Goal: Information Seeking & Learning: Learn about a topic

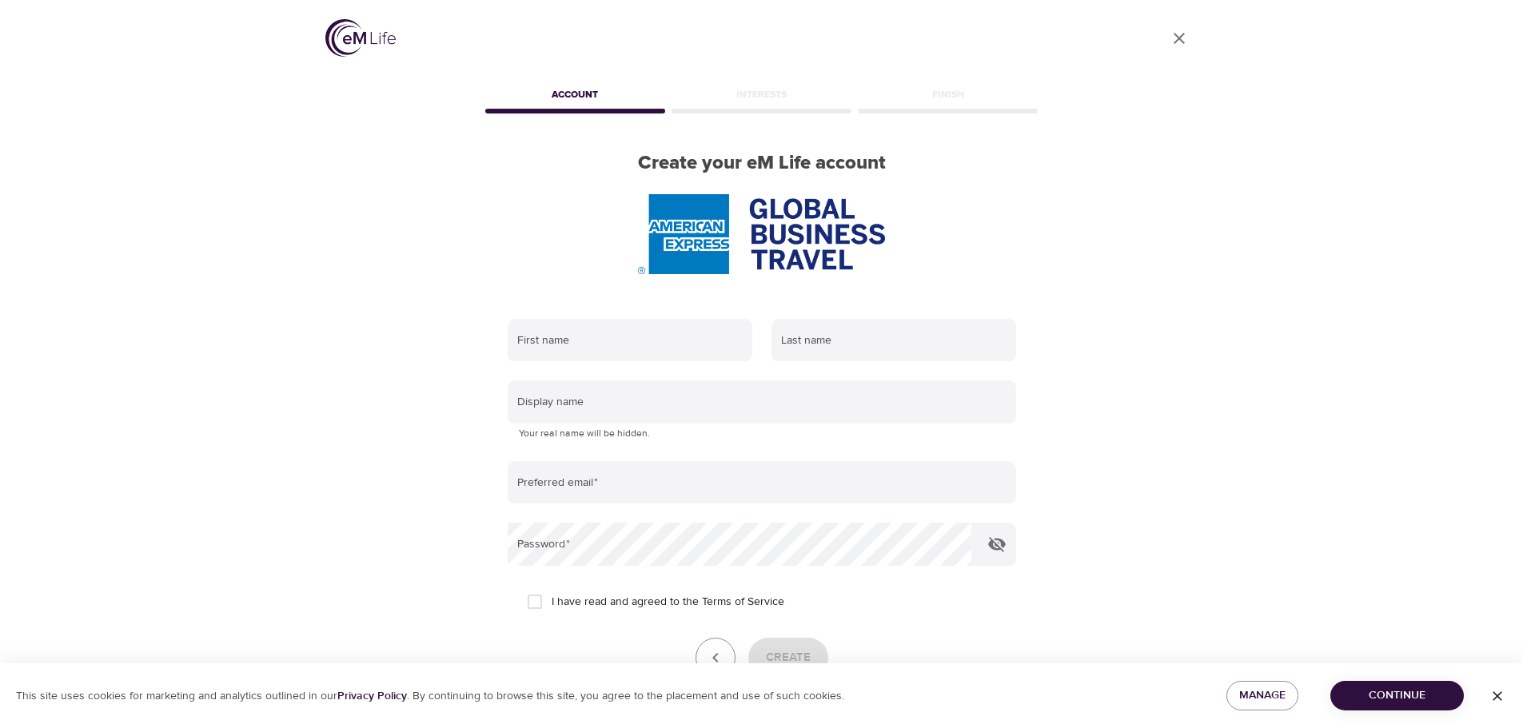
click at [1410, 703] on span "Continue" at bounding box center [1397, 696] width 108 height 20
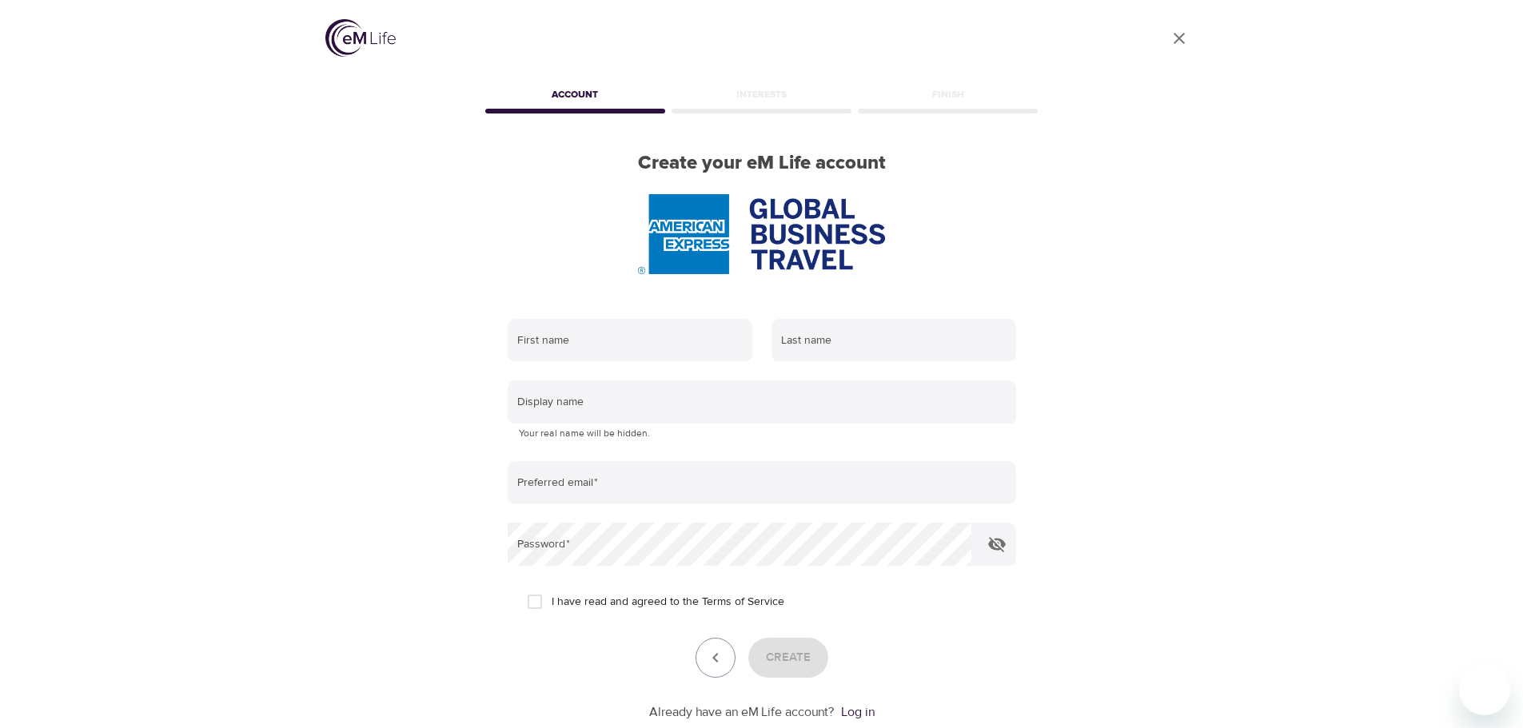
click at [364, 39] on img at bounding box center [360, 38] width 70 height 38
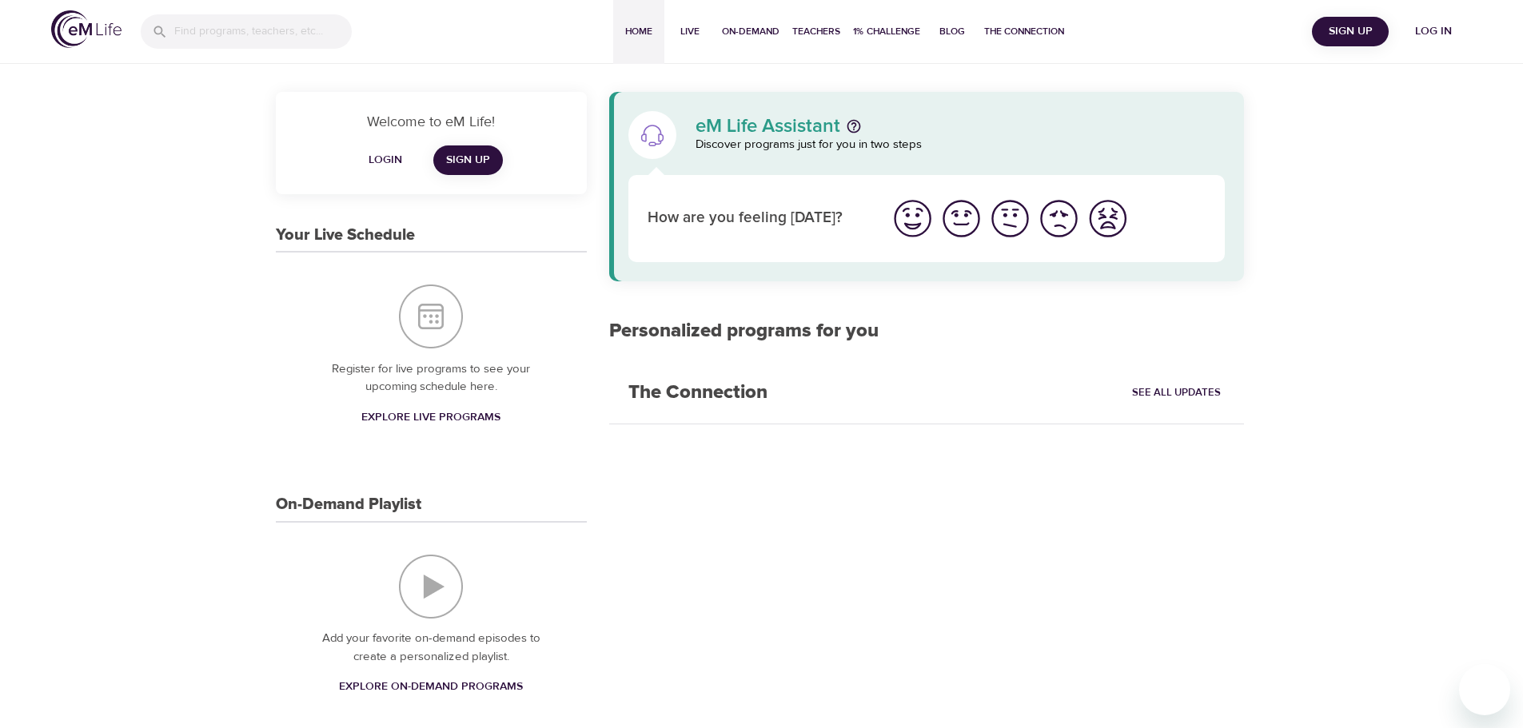
drag, startPoint x: 1372, startPoint y: 83, endPoint x: 1216, endPoint y: 88, distance: 156.7
click at [1371, 84] on div "Welcome to eM Life! Login Sign Up Your Live Schedule Register for live programs…" at bounding box center [761, 681] width 1523 height 1242
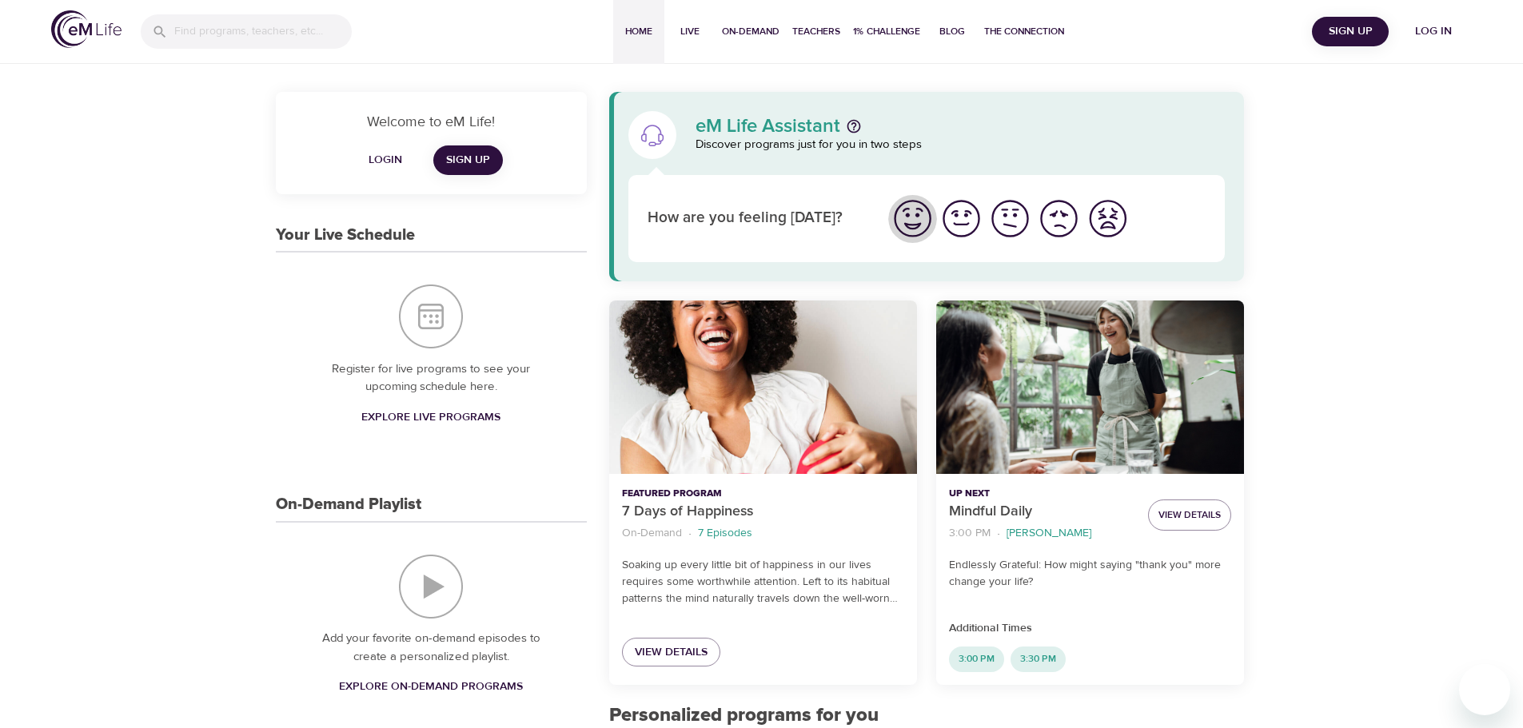
click at [909, 222] on img "I'm feeling great" at bounding box center [912, 219] width 44 height 44
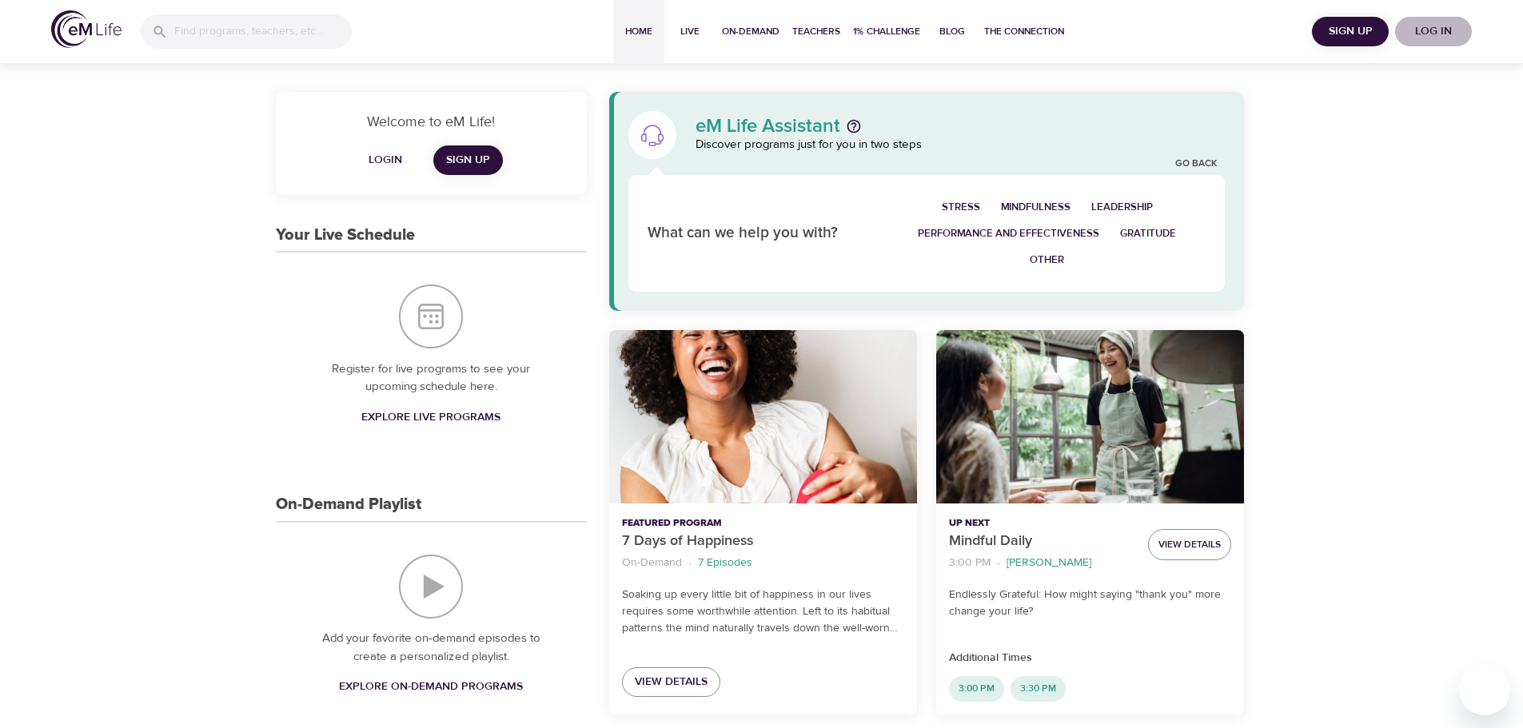
click at [1442, 31] on span "Log in" at bounding box center [1433, 32] width 64 height 20
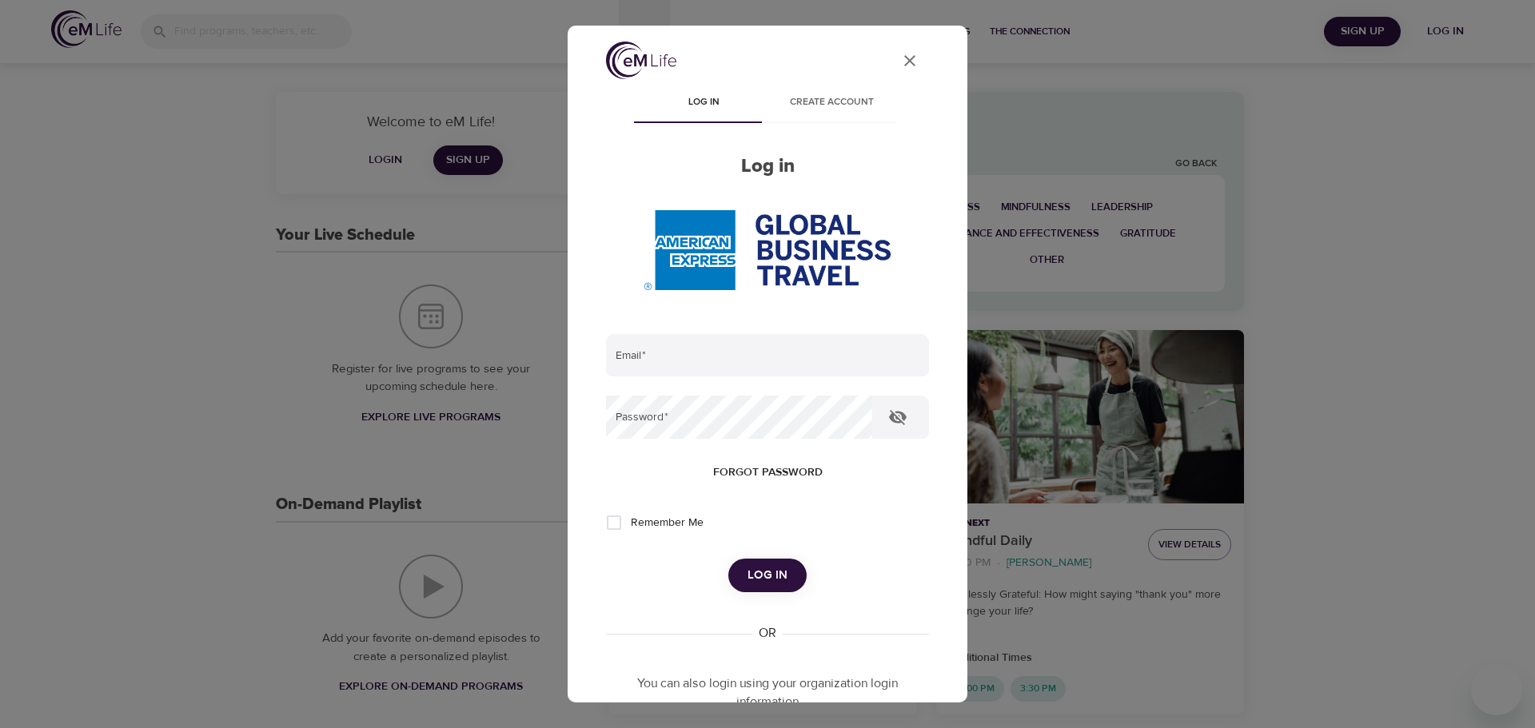
type input "[EMAIL_ADDRESS][DOMAIN_NAME]"
click at [767, 570] on span "Log in" at bounding box center [767, 575] width 40 height 21
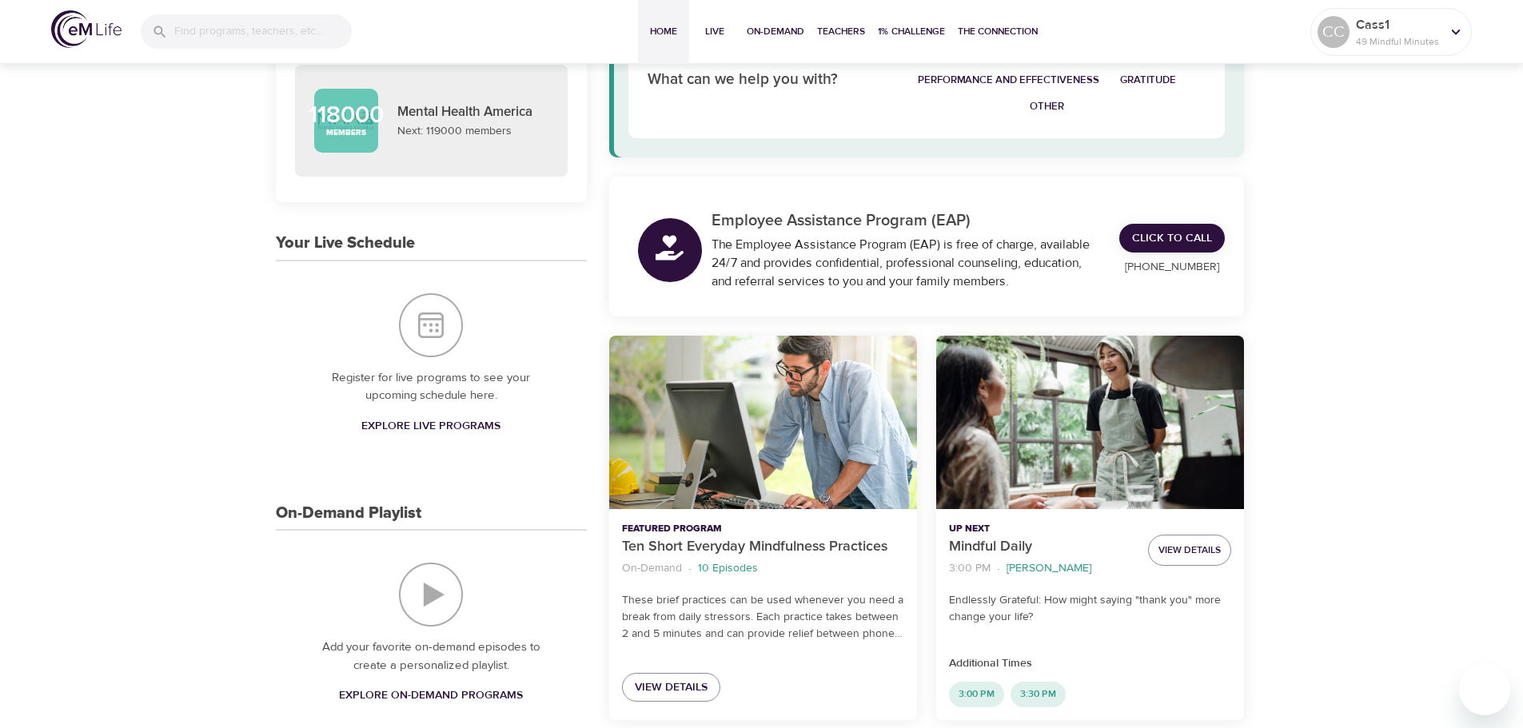
scroll to position [160, 0]
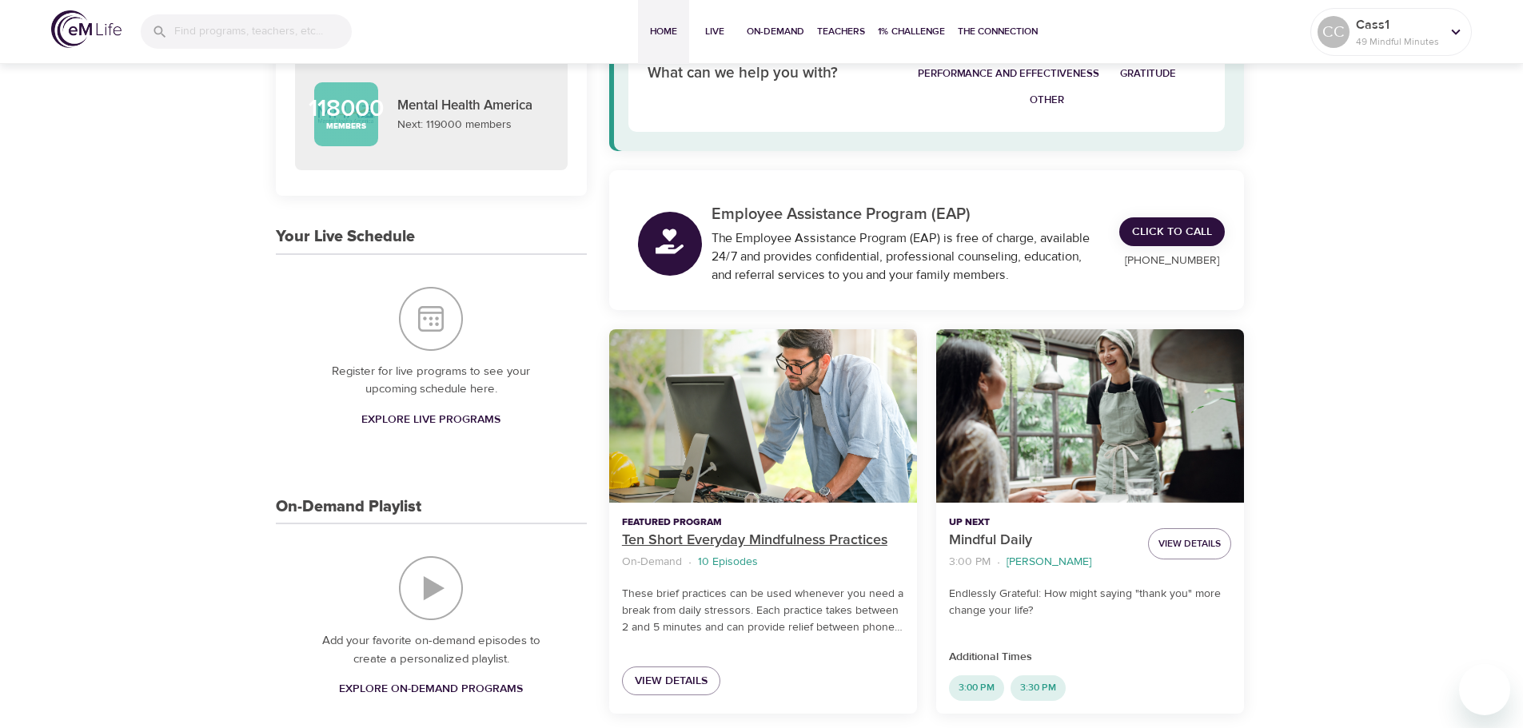
click at [760, 542] on p "Ten Short Everyday Mindfulness Practices" at bounding box center [763, 541] width 282 height 22
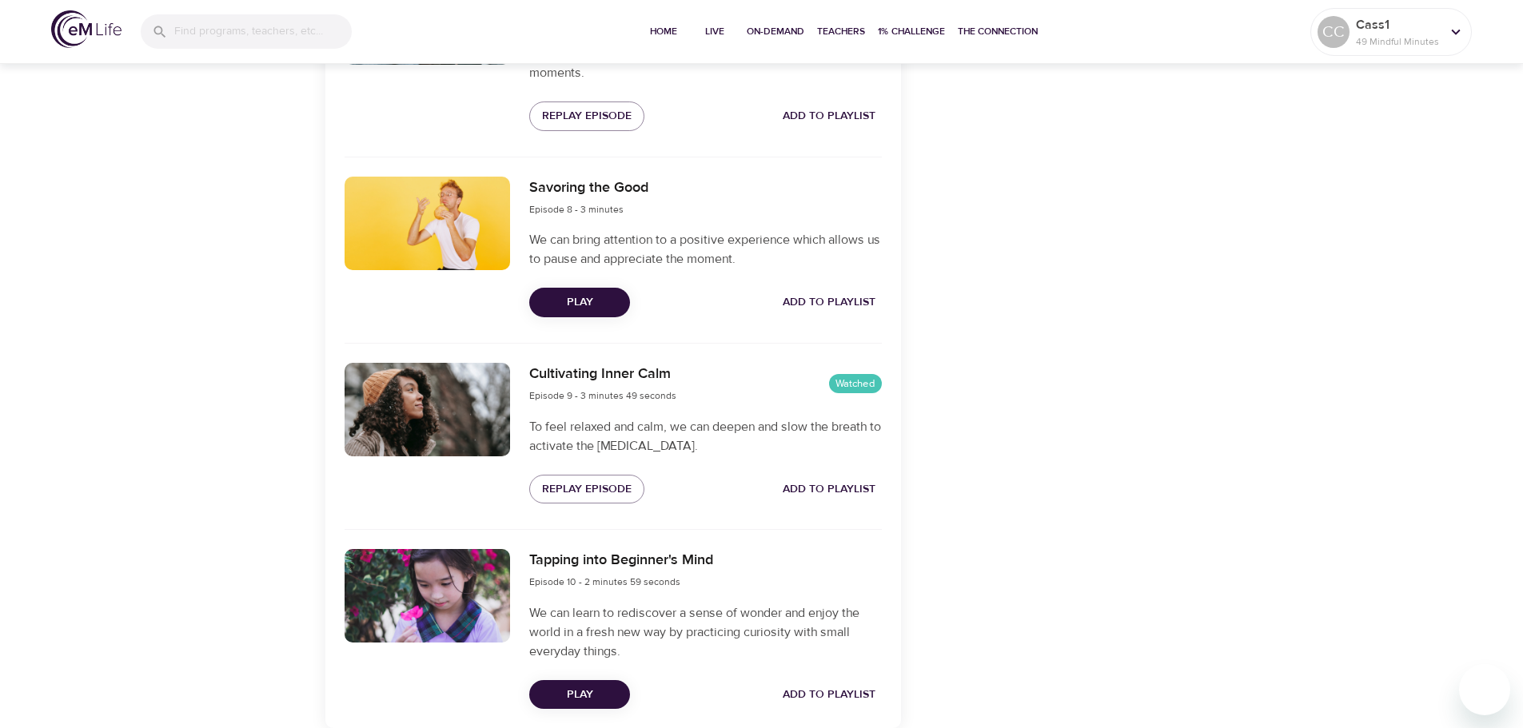
scroll to position [1993, 0]
